Goal: Find specific page/section: Find specific page/section

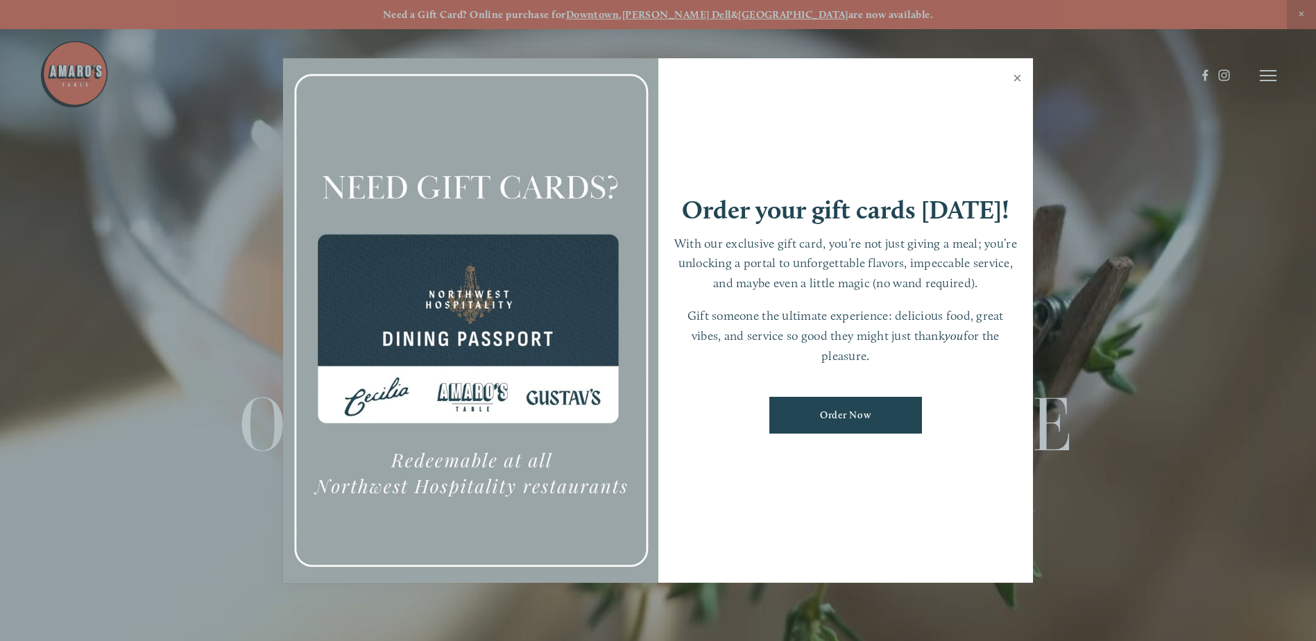
click at [1016, 78] on link "Close" at bounding box center [1017, 79] width 27 height 39
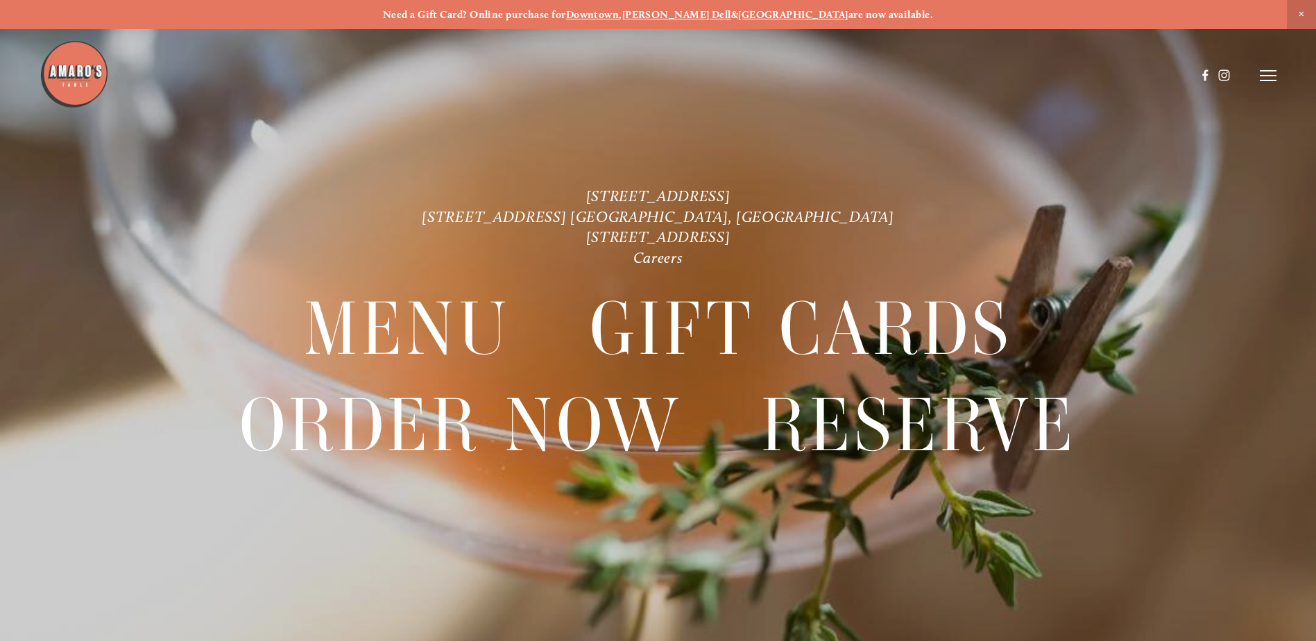
click at [751, 12] on strong "[GEOGRAPHIC_DATA]" at bounding box center [793, 14] width 110 height 12
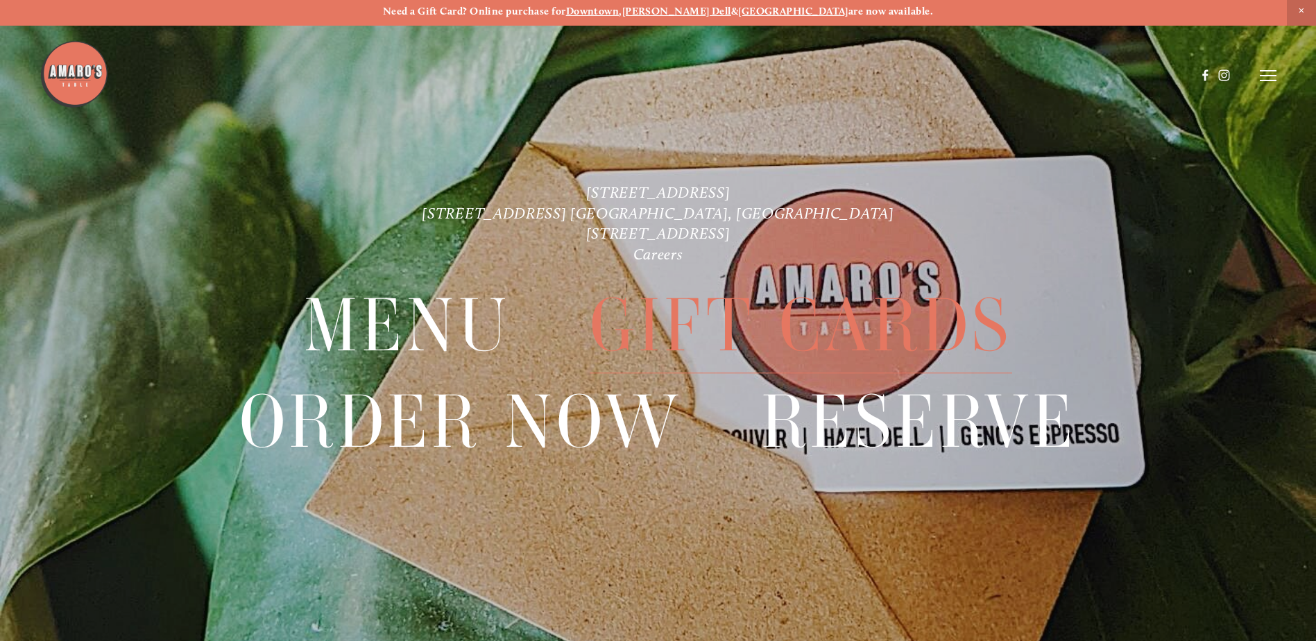
scroll to position [29, 0]
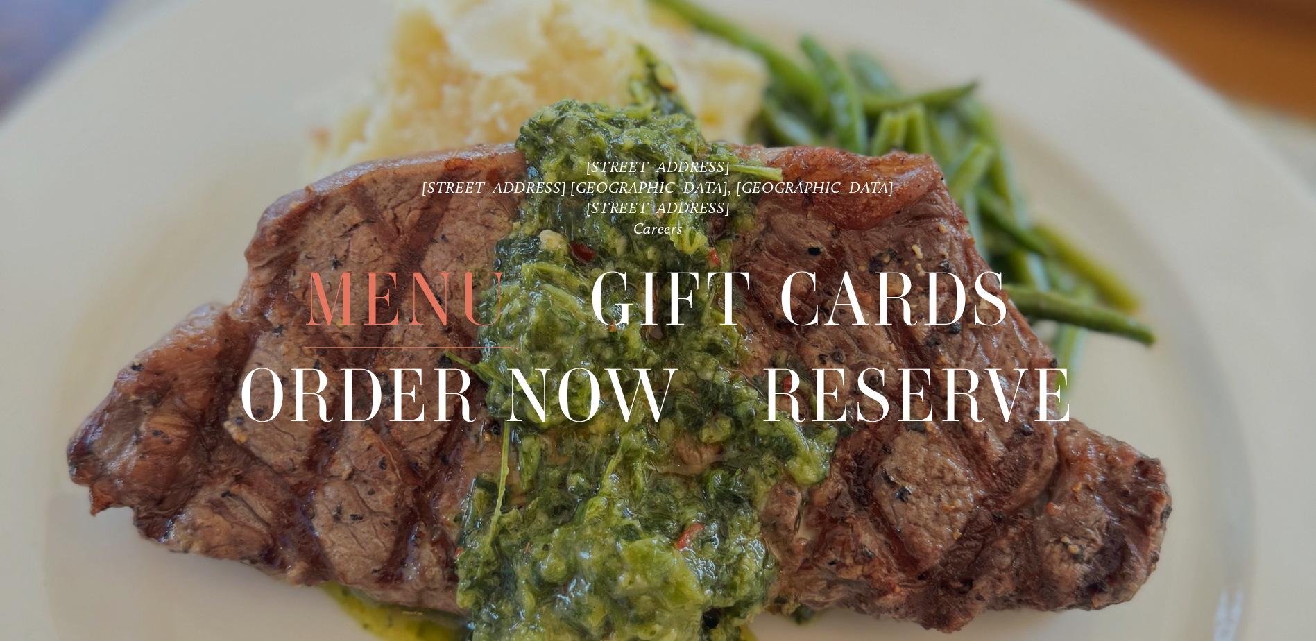
click at [441, 306] on span "Menu" at bounding box center [407, 300] width 207 height 95
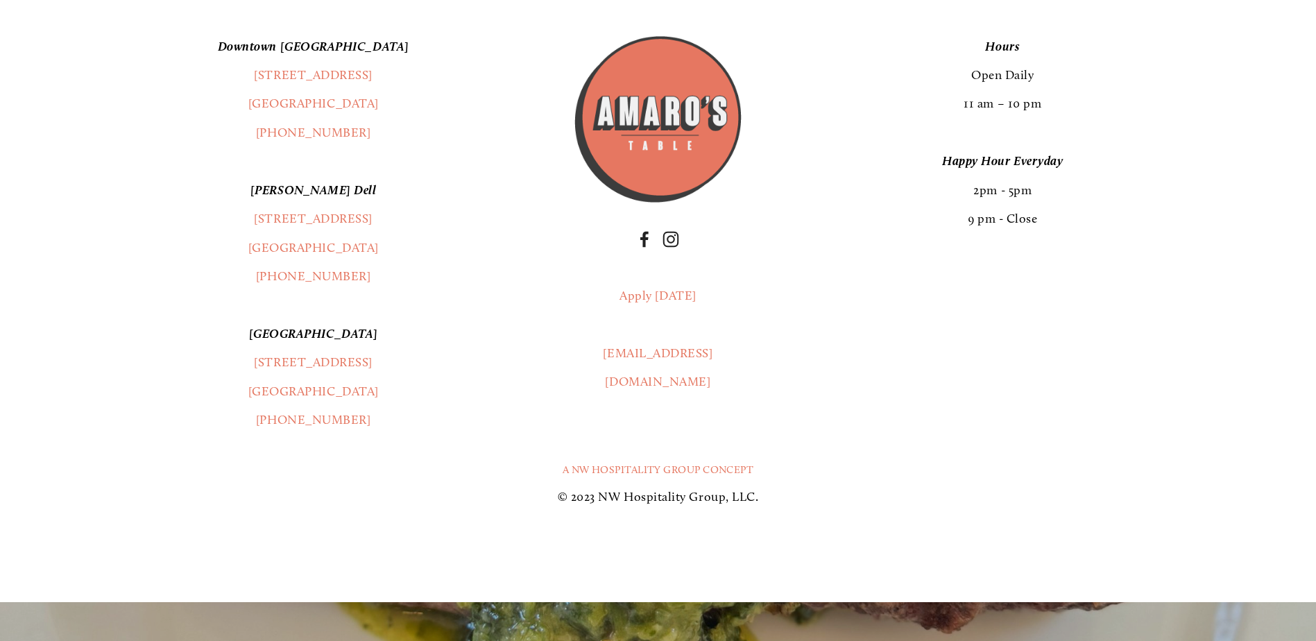
scroll to position [2845, 0]
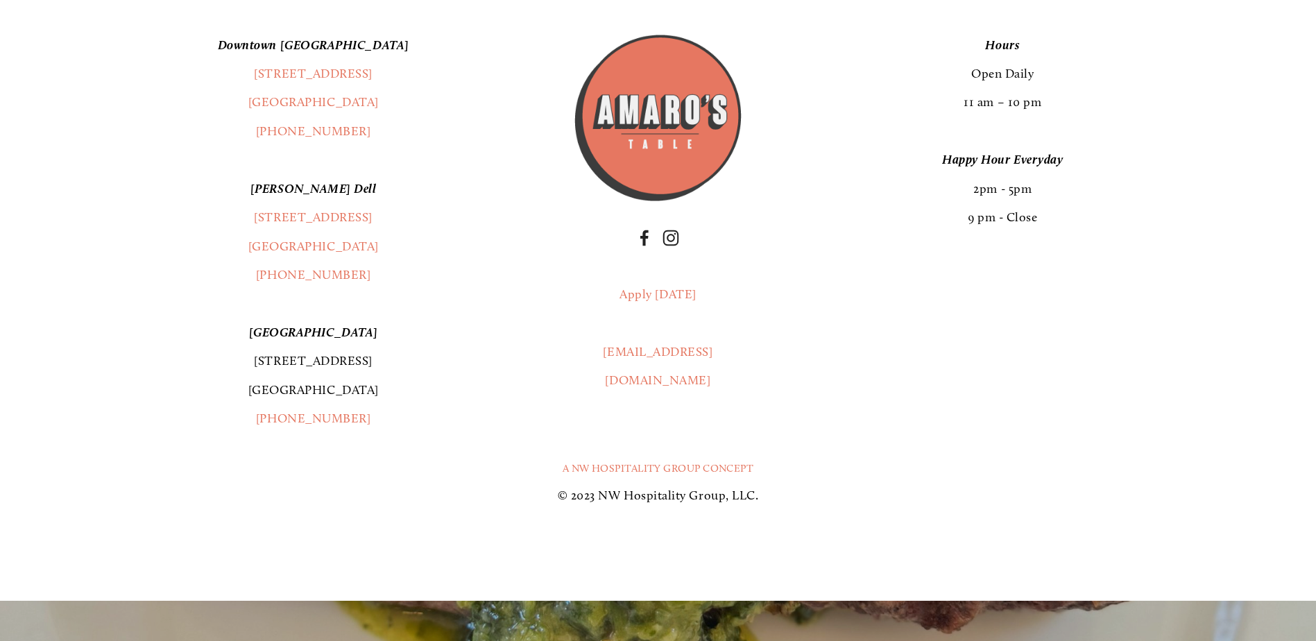
click at [348, 397] on link "[STREET_ADDRESS]" at bounding box center [313, 375] width 130 height 44
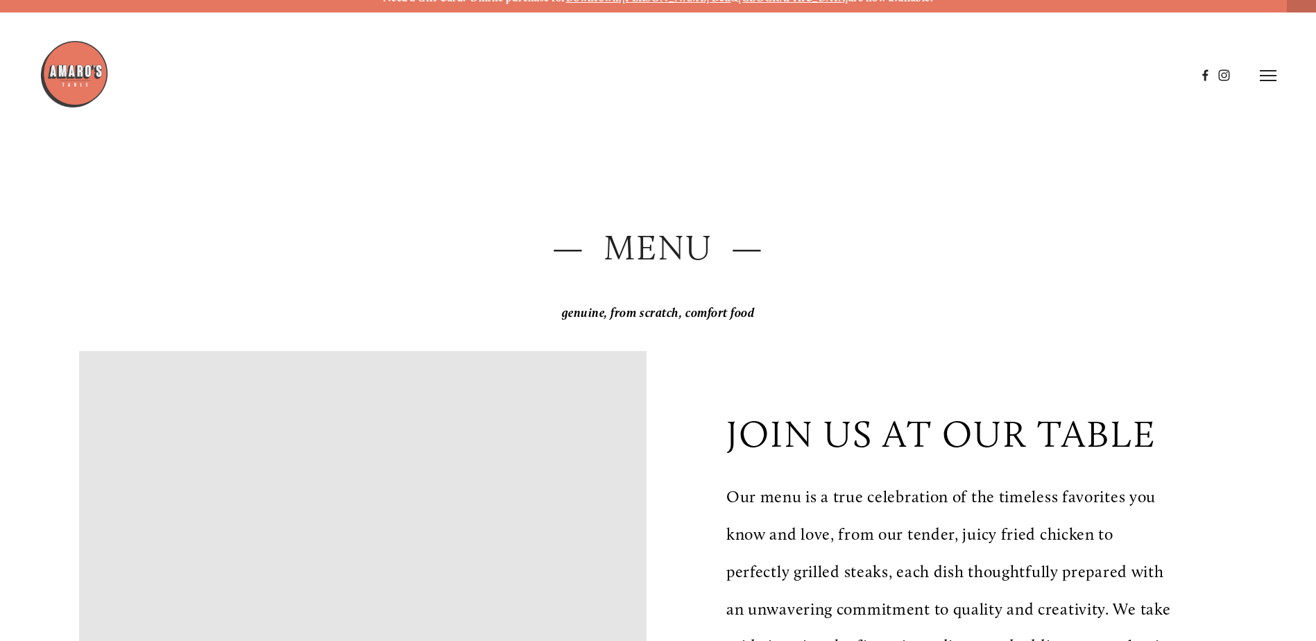
scroll to position [0, 0]
